Goal: Transaction & Acquisition: Purchase product/service

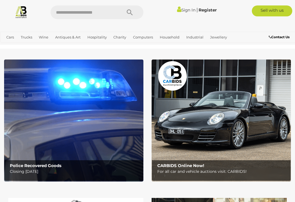
click at [57, 125] on img at bounding box center [73, 121] width 139 height 122
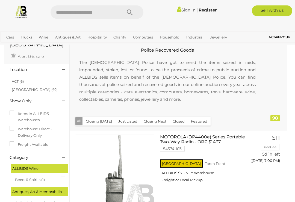
scroll to position [23, 0]
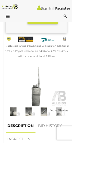
scroll to position [239, 0]
